Goal: Transaction & Acquisition: Purchase product/service

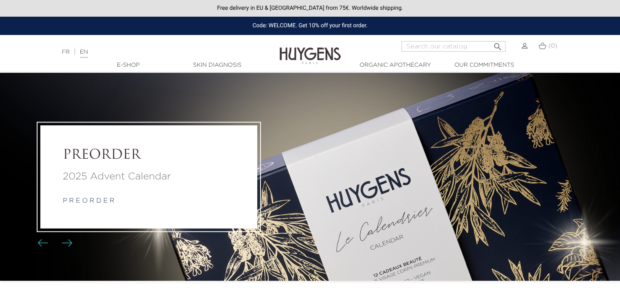
click at [436, 43] on input "Search" at bounding box center [453, 46] width 104 height 11
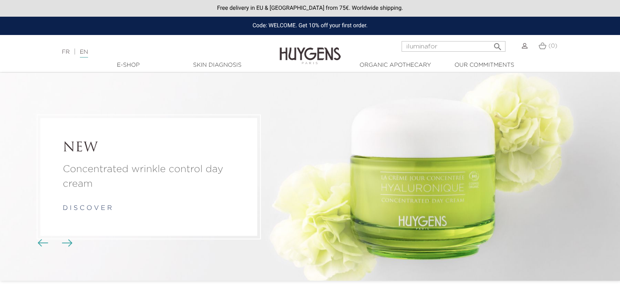
type input "iluminafor"
click at [490, 39] on button " Search" at bounding box center [497, 44] width 15 height 11
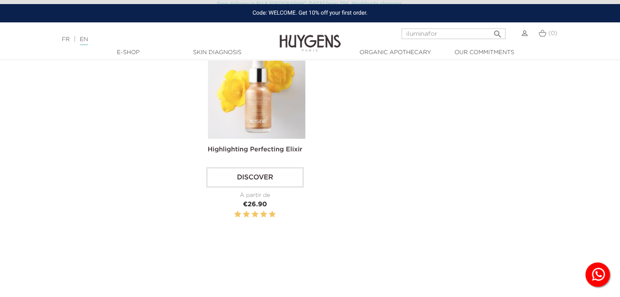
scroll to position [81, 0]
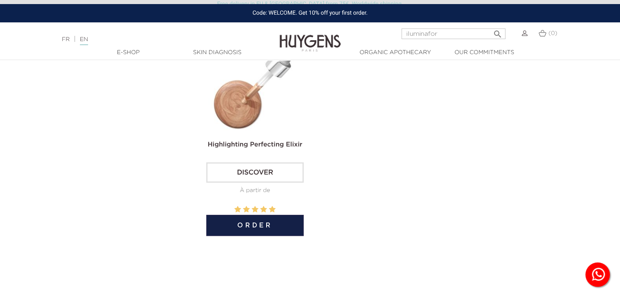
click at [261, 114] on img at bounding box center [257, 85] width 98 height 98
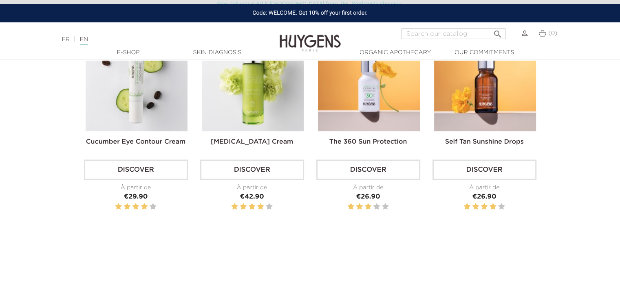
scroll to position [978, 0]
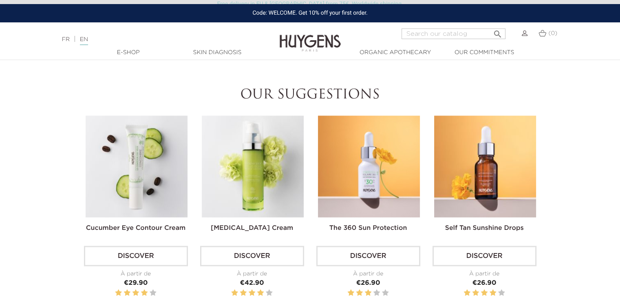
click at [381, 143] on img at bounding box center [369, 167] width 102 height 102
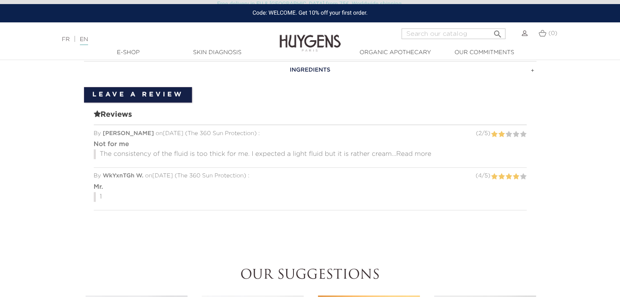
scroll to position [489, 0]
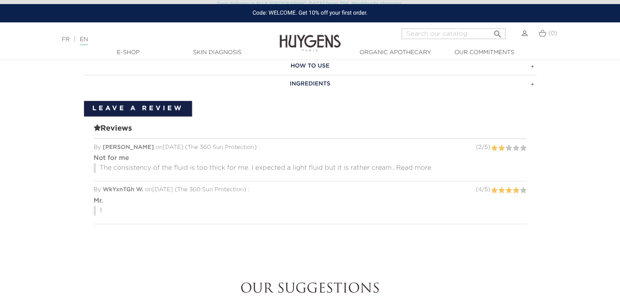
click at [115, 206] on p "1" at bounding box center [310, 211] width 433 height 10
drag, startPoint x: 111, startPoint y: 188, endPoint x: 130, endPoint y: 169, distance: 27.1
click at [111, 196] on p "Mr." at bounding box center [310, 201] width 433 height 10
click at [131, 187] on span "WkYxnTGh W." at bounding box center [123, 190] width 41 height 6
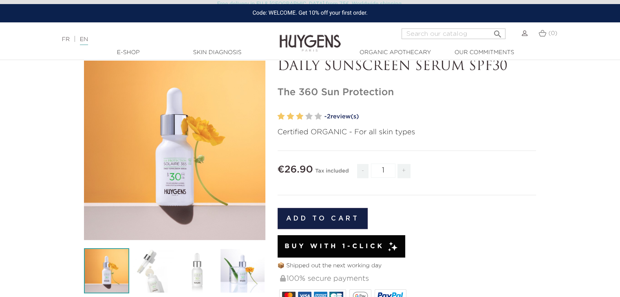
scroll to position [0, 0]
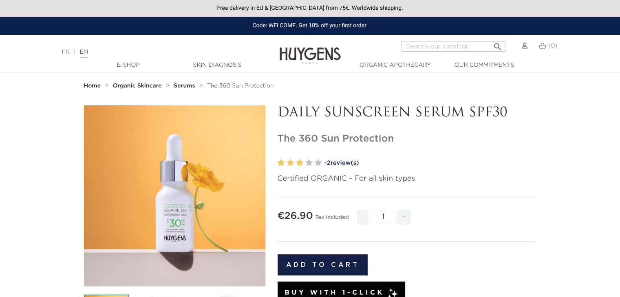
click at [338, 163] on link "- 2 review(s)" at bounding box center [430, 163] width 212 height 12
